Goal: Check status: Check status

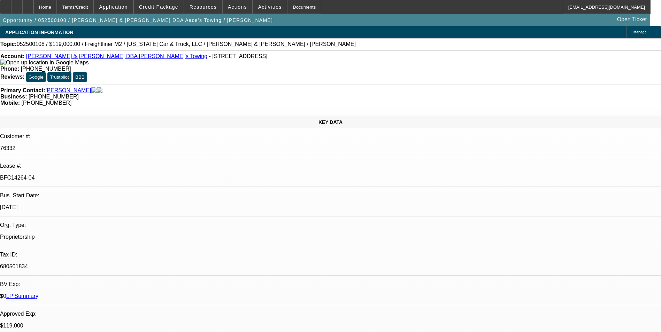
select select "0"
select select "0.1"
select select "0"
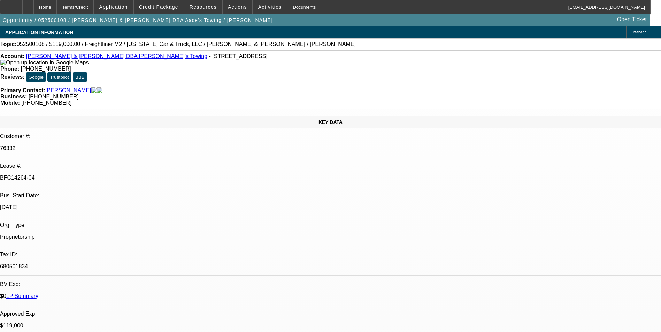
select select "0.1"
select select "0"
select select "0.1"
select select "0"
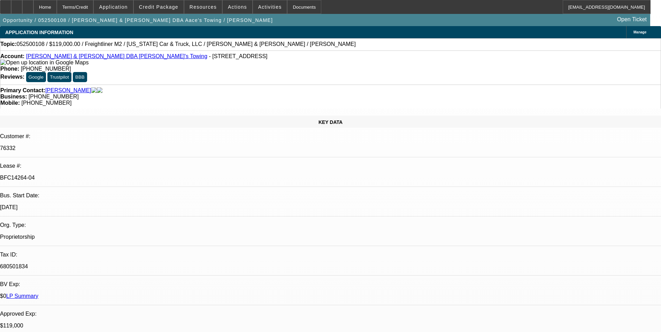
select select "0.1"
select select "1"
select select "2"
select select "4"
select select "1"
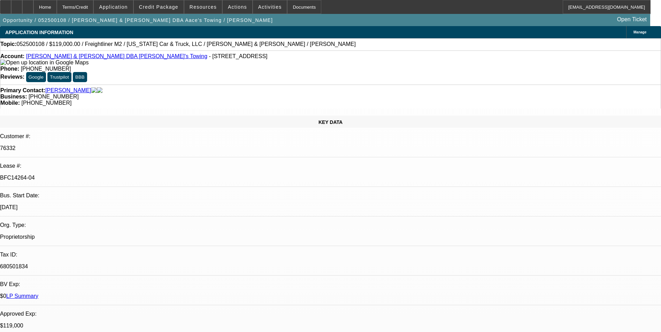
select select "2"
select select "4"
select select "1"
select select "2"
select select "4"
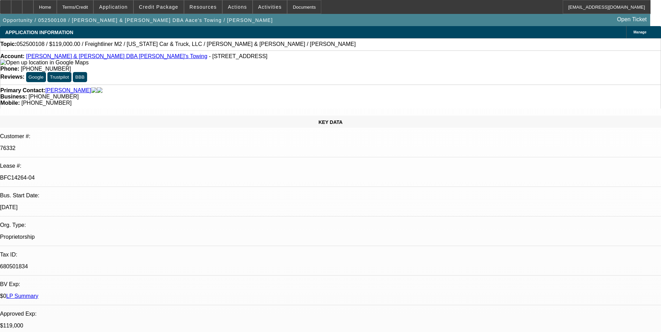
select select "1"
select select "2"
select select "4"
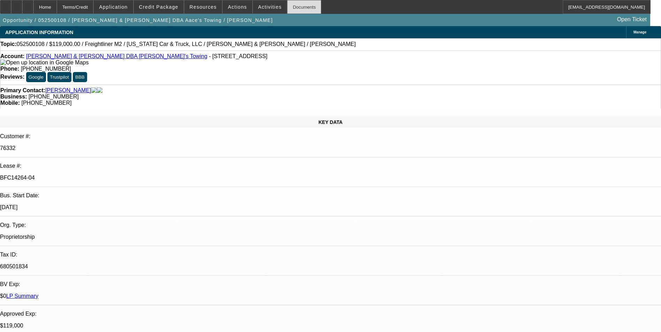
click at [287, 8] on div "Documents" at bounding box center [304, 7] width 34 height 14
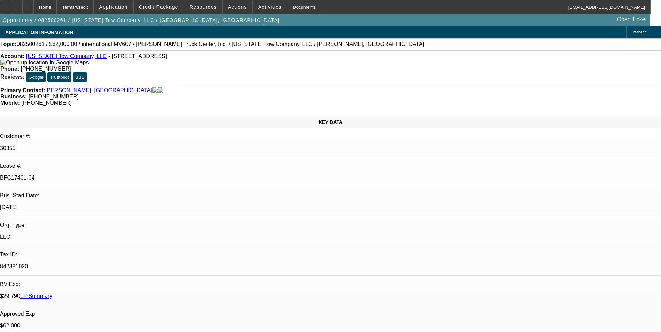
select select "0"
select select "2"
select select "0"
select select "2"
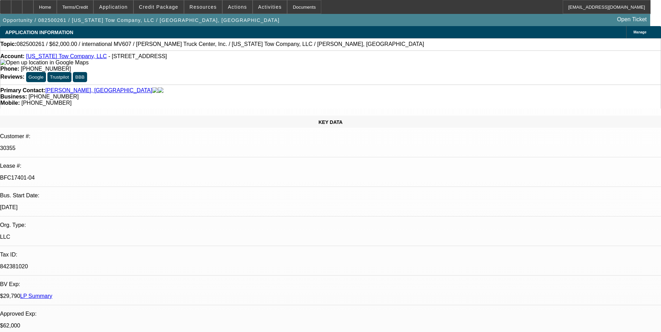
select select "0"
select select "2"
select select "0"
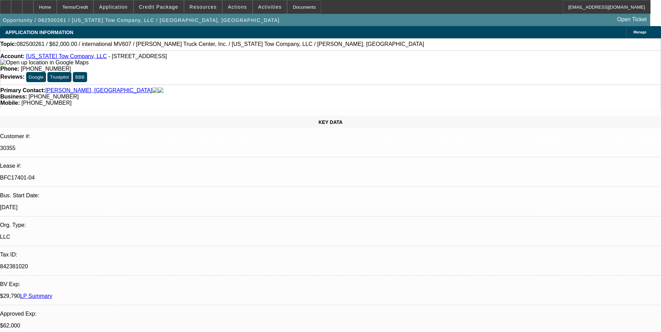
select select "2"
select select "0"
select select "1"
select select "2"
select select "6"
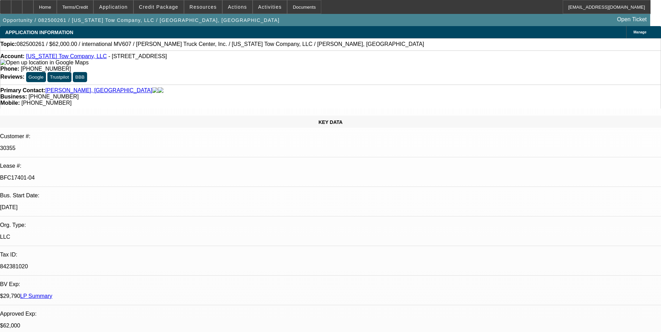
select select "1"
select select "2"
select select "6"
select select "1"
select select "2"
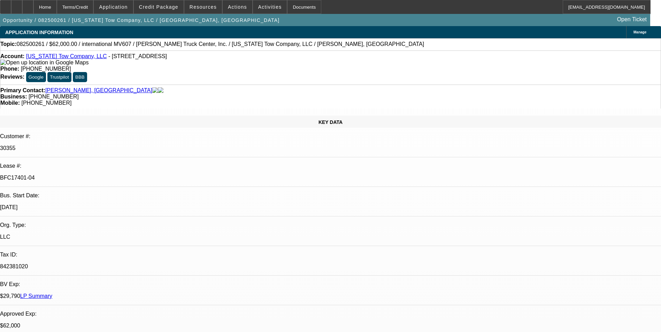
select select "6"
select select "1"
select select "2"
select select "6"
